Goal: Check status: Check status

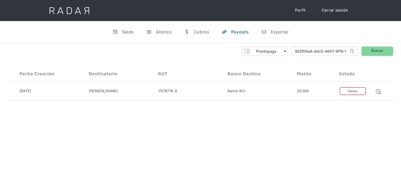
click at [224, 29] on div "y" at bounding box center [224, 31] width 5 height 5
click at [204, 30] on div "Cobros" at bounding box center [201, 31] width 15 height 5
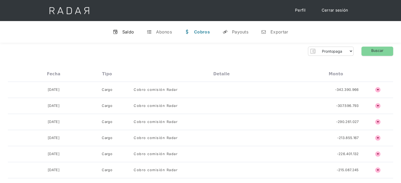
click at [130, 31] on div "Saldo" at bounding box center [128, 31] width 12 height 5
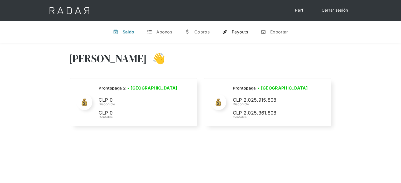
click at [241, 30] on div "Payouts" at bounding box center [240, 31] width 16 height 5
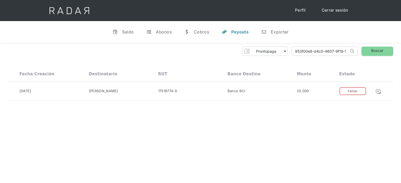
click at [313, 51] on input "953f00e8-d4c0-4607-9f19-1dd0d2b97353" at bounding box center [320, 51] width 57 height 9
click at [313, 50] on input "953f00e8-d4c0-4607-9f19-1dd0d2b97353" at bounding box center [320, 51] width 57 height 9
click at [311, 50] on input "953f00e8-d4c0-4607-9f19-1dd0d2b97353" at bounding box center [320, 51] width 57 height 9
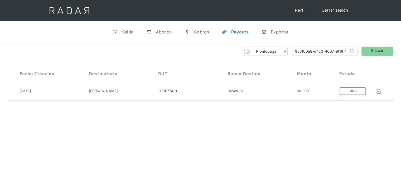
click at [311, 50] on input "953f00e8-d4c0-4607-9f19-1dd0d2b97353" at bounding box center [320, 51] width 57 height 9
click at [310, 50] on input "953f00e8-d4c0-4607-9f19-1dd0d2b97353" at bounding box center [320, 51] width 57 height 9
paste input "97fc7195-a7e4-444b-92b5-30df774f2df2"
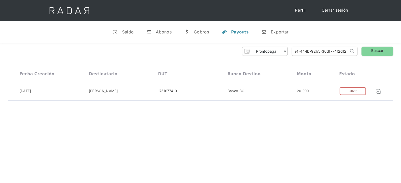
click at [299, 52] on input "97fc7195-a7e4-444b-92b5-30df774f2df2" at bounding box center [320, 51] width 57 height 9
type input "97fc7195-a7e4-444b-92b5-30df774f2df2"
click at [373, 53] on link "Buscar" at bounding box center [377, 51] width 32 height 9
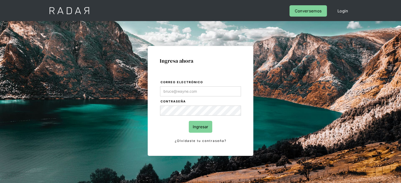
click at [201, 95] on input "Correo electrónico" at bounding box center [200, 91] width 81 height 10
click at [300, 110] on div "Ingresa ahora Correo electrónico Contraseña Ingresar ¿Olvidaste tu contraseña? …" at bounding box center [201, 119] width 248 height 164
click at [194, 88] on input "Correo electrónico" at bounding box center [200, 91] width 81 height 10
type input "Evans@prontopaga.com"
